Goal: Browse casually

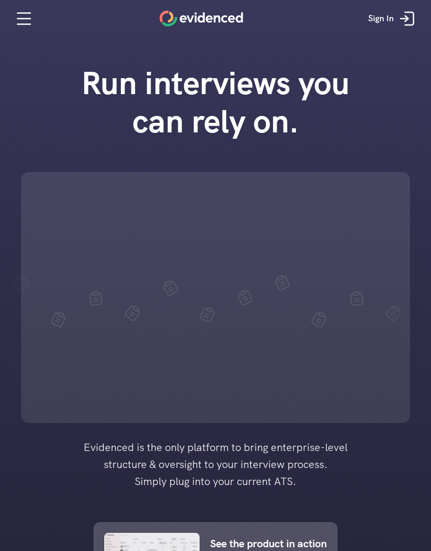
click at [409, 550] on div at bounding box center [215, 514] width 431 height 1029
click at [414, 550] on div at bounding box center [215, 514] width 431 height 1029
click at [414, 492] on div at bounding box center [215, 514] width 431 height 1029
click at [421, 548] on div at bounding box center [215, 514] width 431 height 1029
click at [419, 548] on div at bounding box center [215, 514] width 431 height 1029
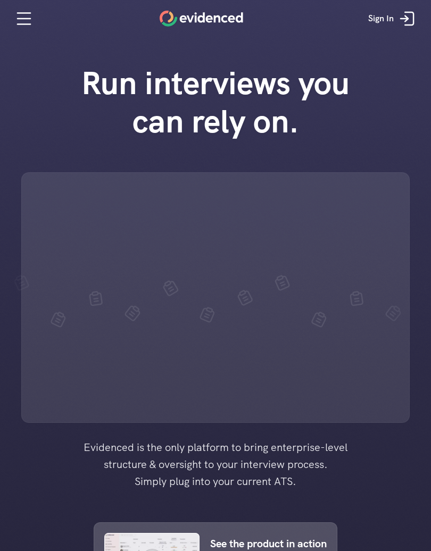
click at [418, 547] on div at bounding box center [215, 514] width 431 height 1029
click at [413, 544] on div at bounding box center [215, 514] width 431 height 1029
click at [411, 548] on div at bounding box center [215, 514] width 431 height 1029
click at [411, 547] on div at bounding box center [215, 514] width 431 height 1029
click at [407, 547] on div at bounding box center [215, 514] width 431 height 1029
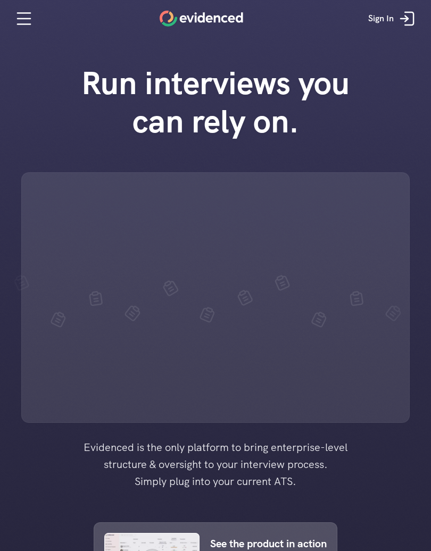
click at [411, 547] on div at bounding box center [215, 514] width 431 height 1029
click at [413, 550] on div at bounding box center [215, 514] width 431 height 1029
click at [417, 547] on div at bounding box center [215, 514] width 431 height 1029
click at [416, 547] on div at bounding box center [215, 514] width 431 height 1029
click at [410, 547] on div at bounding box center [215, 514] width 431 height 1029
